Goal: Check status: Check status

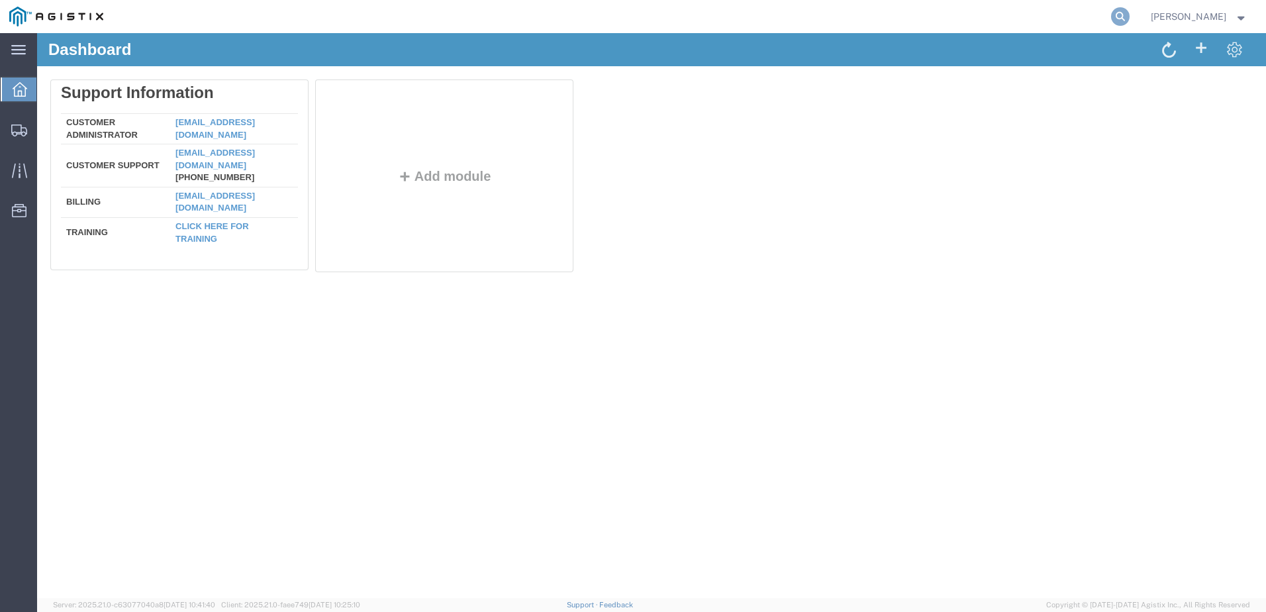
click at [1126, 15] on icon at bounding box center [1120, 16] width 19 height 19
click at [954, 22] on input "search" at bounding box center [909, 17] width 402 height 32
paste input "56804494"
type input "56804494"
